Goal: Check status: Check status

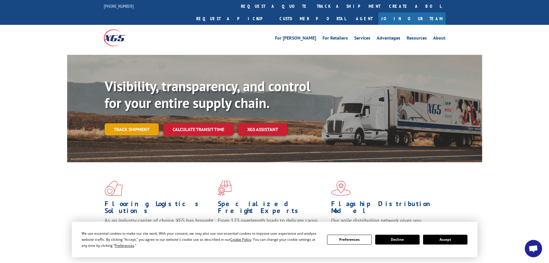
click at [138, 123] on link "Track shipment" at bounding box center [132, 129] width 54 height 12
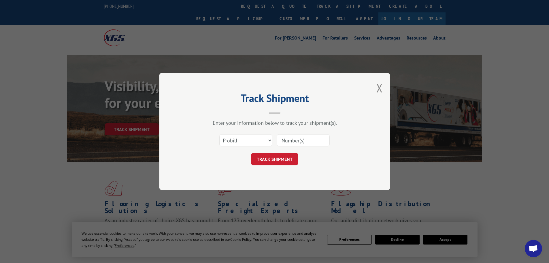
click at [293, 141] on input at bounding box center [303, 140] width 53 height 12
paste input "S268ORD2513880"
type input "S268ORD2513880"
click at [280, 160] on button "TRACK SHIPMENT" at bounding box center [274, 159] width 47 height 12
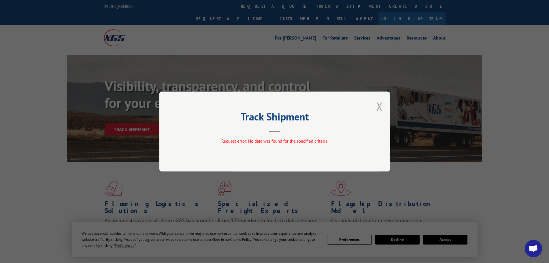
click at [380, 106] on button "Close modal" at bounding box center [379, 106] width 6 height 15
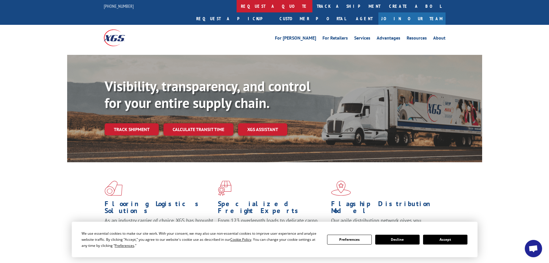
click at [237, 5] on link "request a quote" at bounding box center [275, 6] width 76 height 12
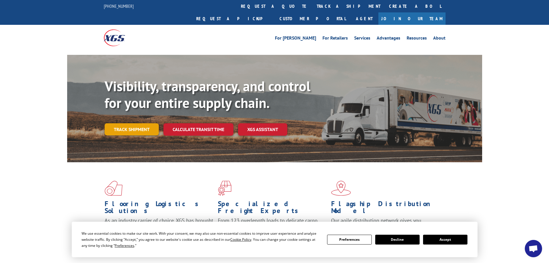
click at [138, 123] on link "Track shipment" at bounding box center [132, 129] width 54 height 12
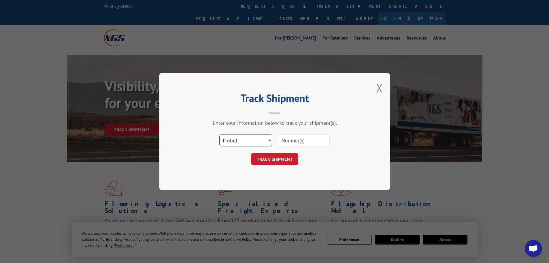
click at [258, 142] on select "Select category... Probill BOL PO" at bounding box center [245, 140] width 53 height 12
select select "po"
click at [219, 134] on select "Select category... Probill BOL PO" at bounding box center [245, 140] width 53 height 12
click at [292, 141] on input at bounding box center [303, 140] width 53 height 12
click at [286, 163] on button "TRACK SHIPMENT" at bounding box center [274, 159] width 47 height 12
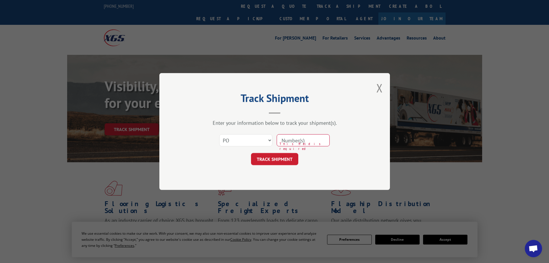
paste input "S268ORD2513880"
type input "S268ORD2513880"
click at [280, 159] on button "TRACK SHIPMENT" at bounding box center [274, 159] width 47 height 12
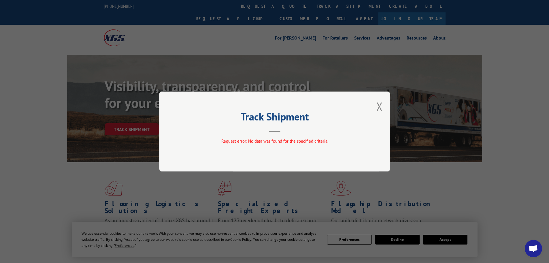
click at [383, 106] on div "Track Shipment Request error: No data was found for the specified criteria." at bounding box center [274, 131] width 231 height 80
click at [379, 105] on button "Close modal" at bounding box center [379, 106] width 6 height 15
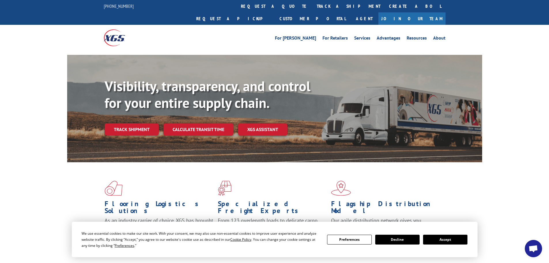
click at [441, 240] on button "Accept" at bounding box center [445, 239] width 44 height 10
